Goal: Task Accomplishment & Management: Use online tool/utility

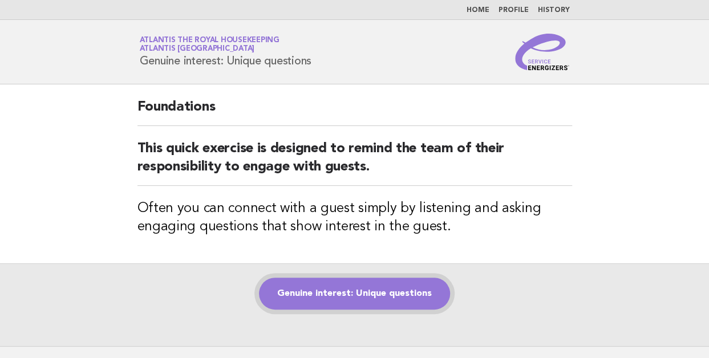
click at [350, 296] on link "Genuine interest: Unique questions" at bounding box center [354, 294] width 191 height 32
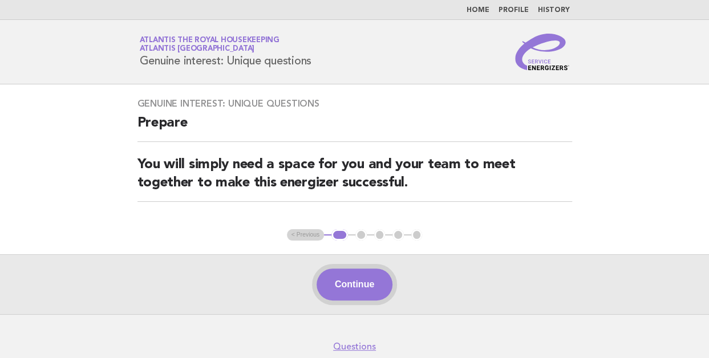
click at [348, 283] on button "Continue" at bounding box center [354, 285] width 76 height 32
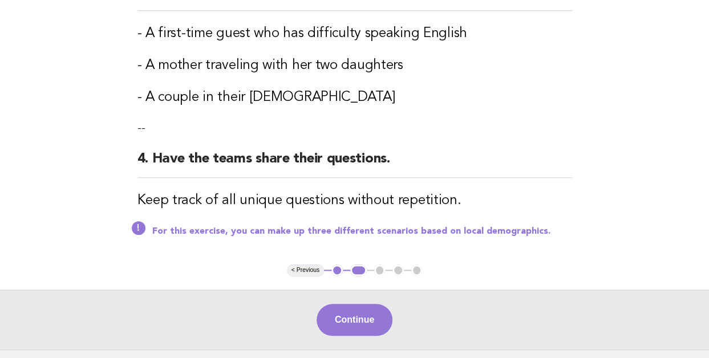
scroll to position [421, 0]
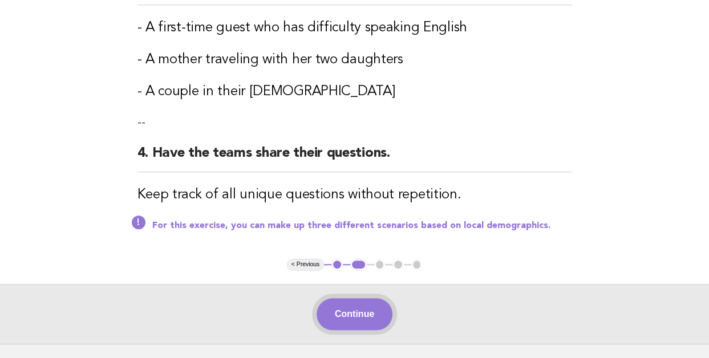
click at [347, 304] on button "Continue" at bounding box center [354, 314] width 76 height 32
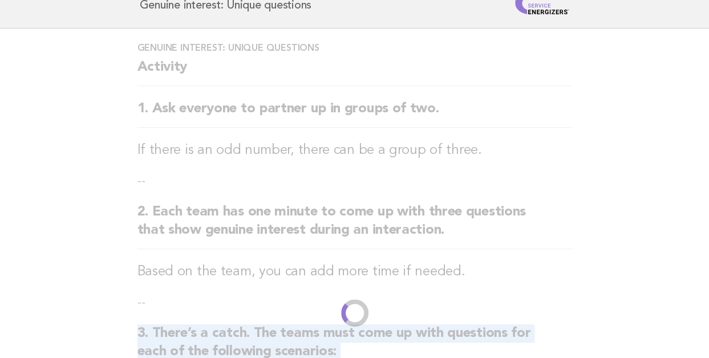
scroll to position [9, 0]
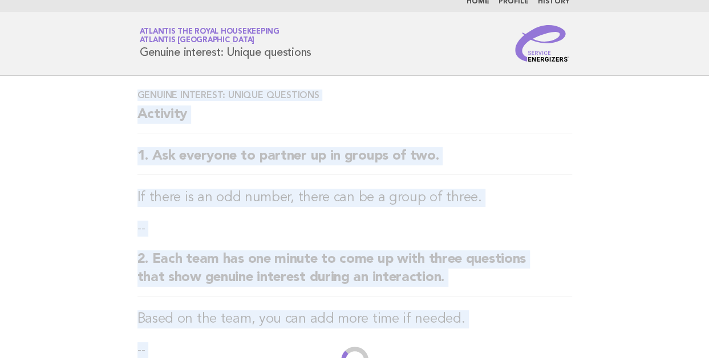
drag, startPoint x: 373, startPoint y: 277, endPoint x: 372, endPoint y: 306, distance: 29.7
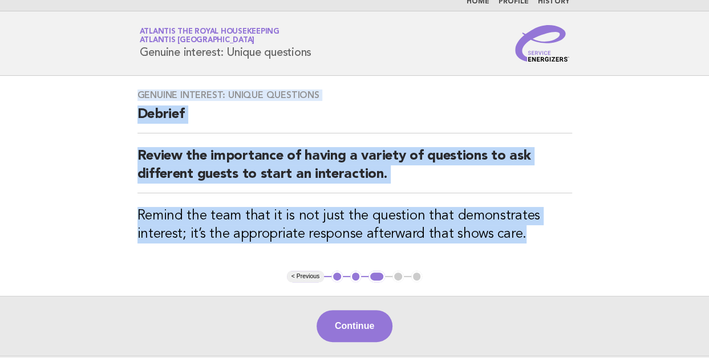
scroll to position [0, 0]
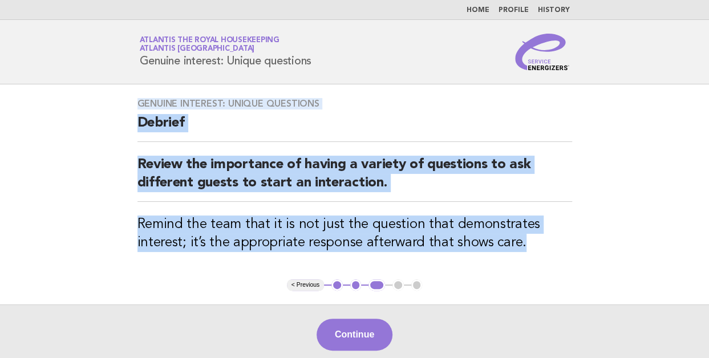
click at [223, 254] on div "Genuine interest: Unique questions Debrief Review the importance of having a va…" at bounding box center [355, 181] width 462 height 195
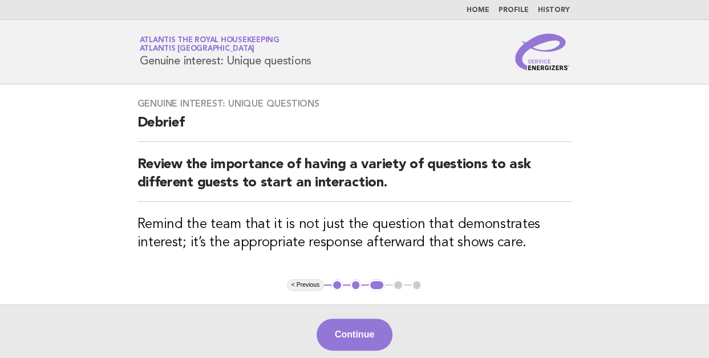
scroll to position [104, 0]
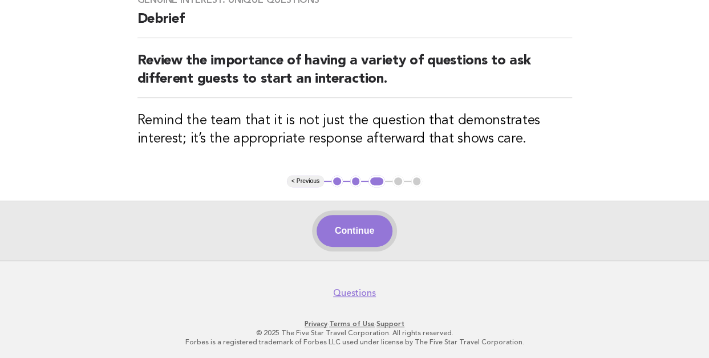
click at [351, 231] on button "Continue" at bounding box center [354, 231] width 76 height 32
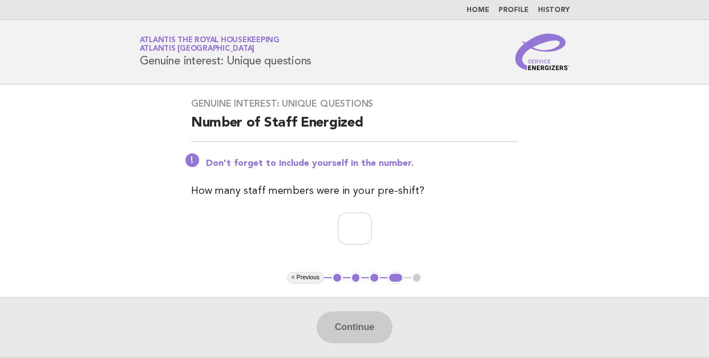
scroll to position [97, 0]
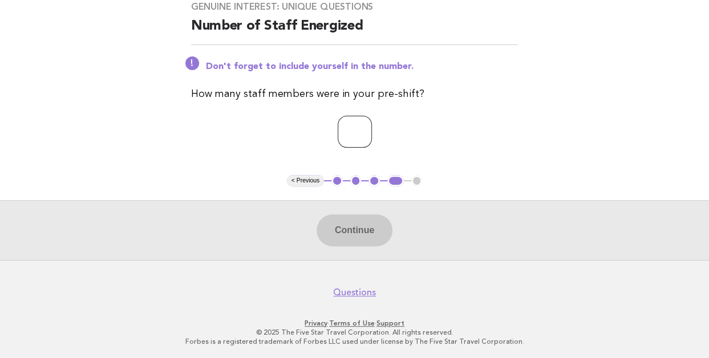
click at [339, 135] on input "number" at bounding box center [355, 132] width 34 height 32
type input "**"
click at [261, 160] on div "Genuine interest: Unique questions Number of Staff Energized Don't forget to in…" at bounding box center [354, 81] width 355 height 188
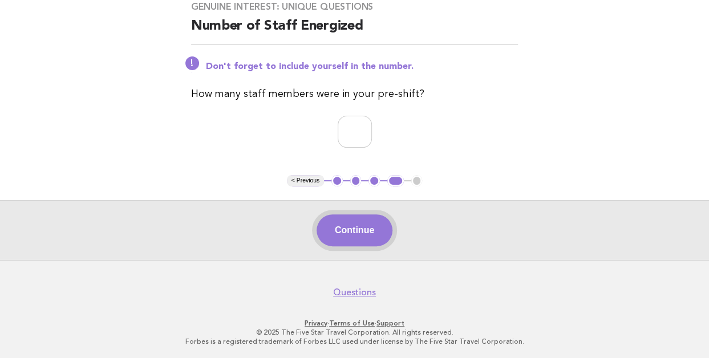
click at [351, 234] on button "Continue" at bounding box center [354, 230] width 76 height 32
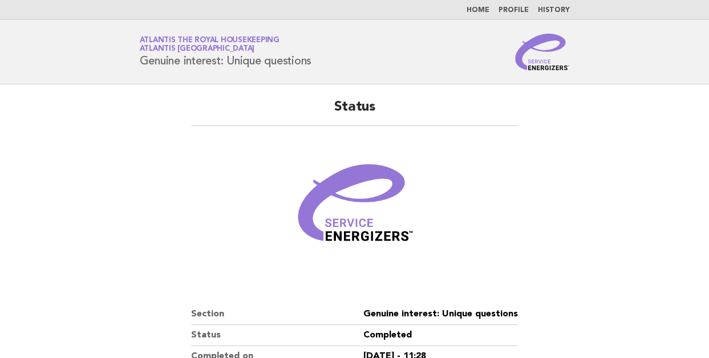
scroll to position [180, 0]
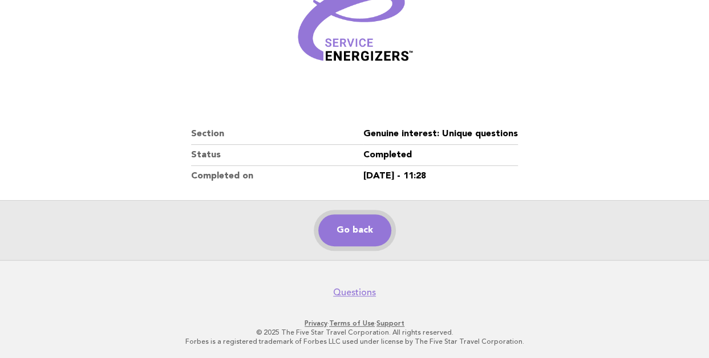
click at [349, 233] on link "Go back" at bounding box center [354, 230] width 73 height 32
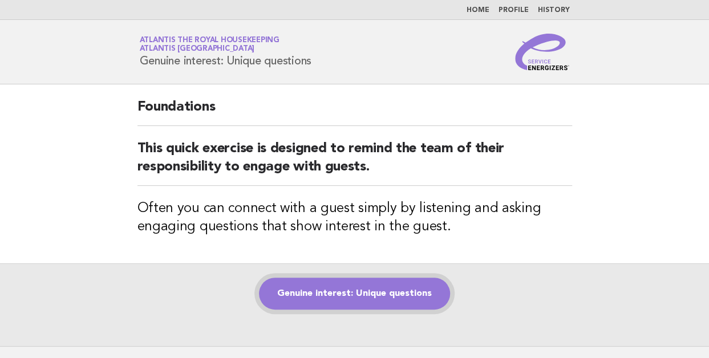
click at [339, 289] on link "Genuine interest: Unique questions" at bounding box center [354, 294] width 191 height 32
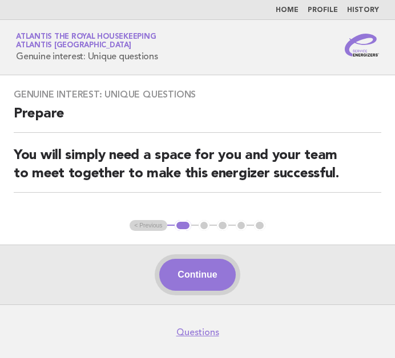
click at [333, 286] on div "Continue" at bounding box center [197, 275] width 395 height 60
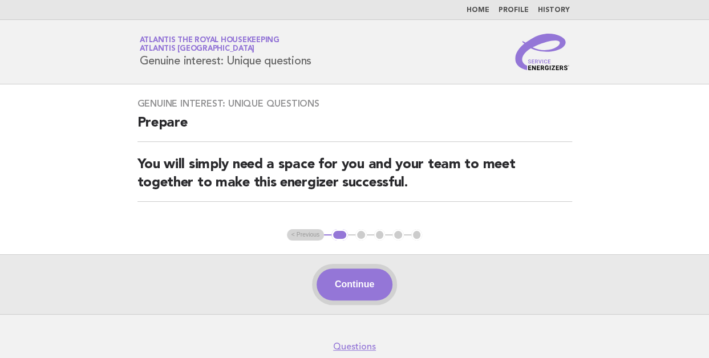
click at [342, 286] on button "Continue" at bounding box center [354, 285] width 76 height 32
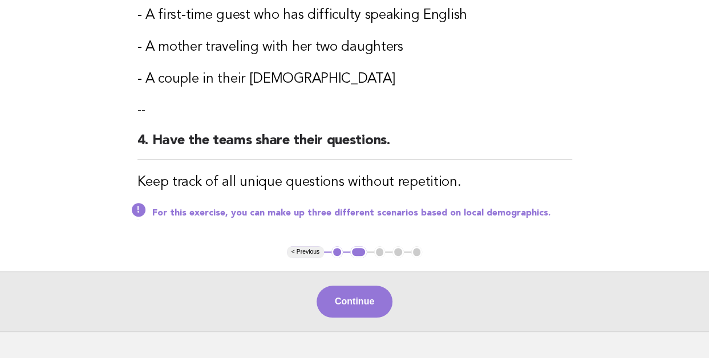
scroll to position [473, 0]
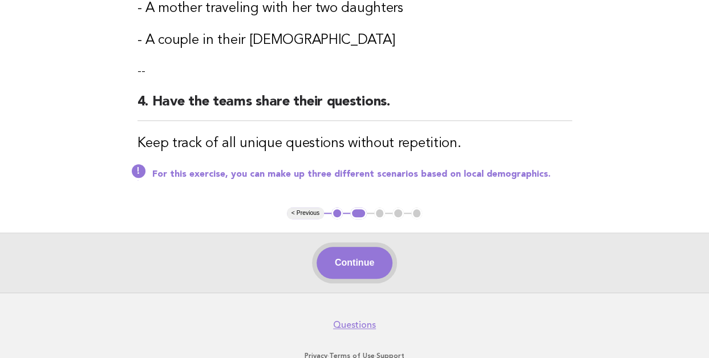
click at [339, 266] on button "Continue" at bounding box center [354, 263] width 76 height 32
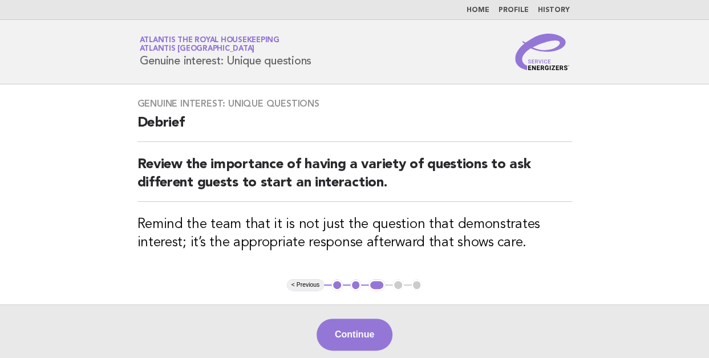
scroll to position [104, 0]
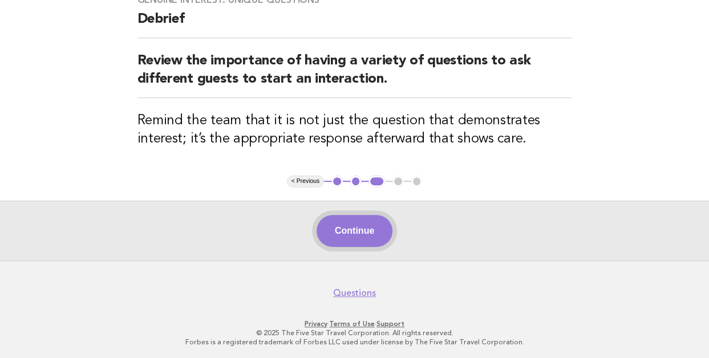
click at [356, 226] on button "Continue" at bounding box center [354, 231] width 76 height 32
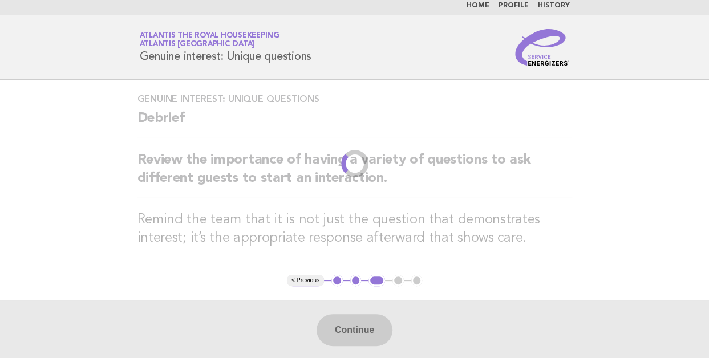
scroll to position [0, 0]
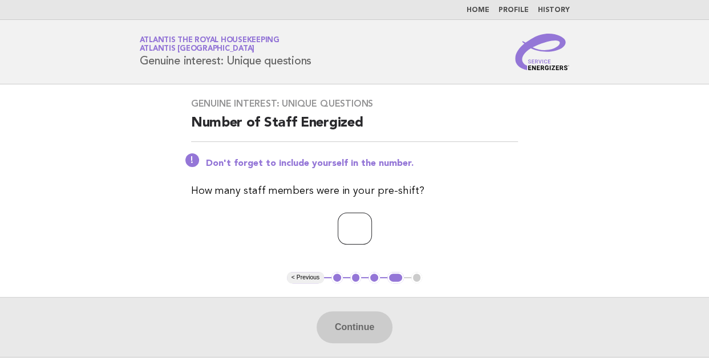
click at [356, 226] on input "number" at bounding box center [355, 229] width 34 height 32
type input "**"
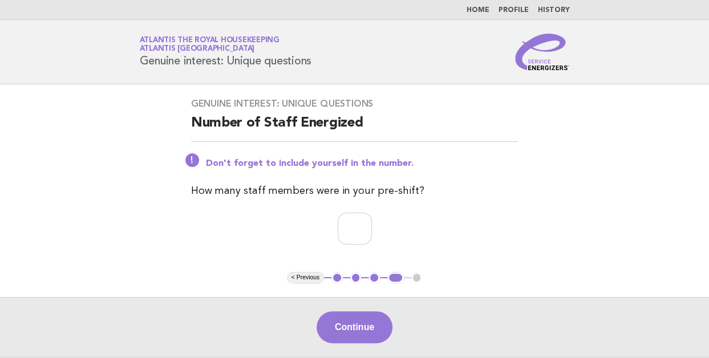
click at [268, 232] on p "**" at bounding box center [354, 229] width 327 height 32
click at [373, 326] on button "Continue" at bounding box center [354, 327] width 76 height 32
